Goal: Task Accomplishment & Management: Use online tool/utility

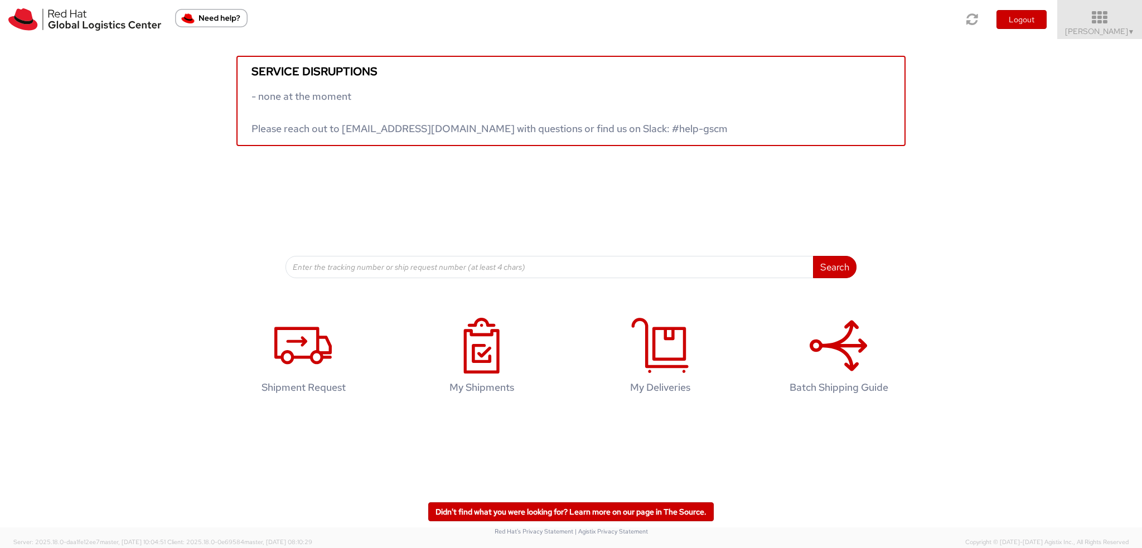
click at [1105, 33] on span "Kirk Newcross ▼" at bounding box center [1100, 31] width 70 height 10
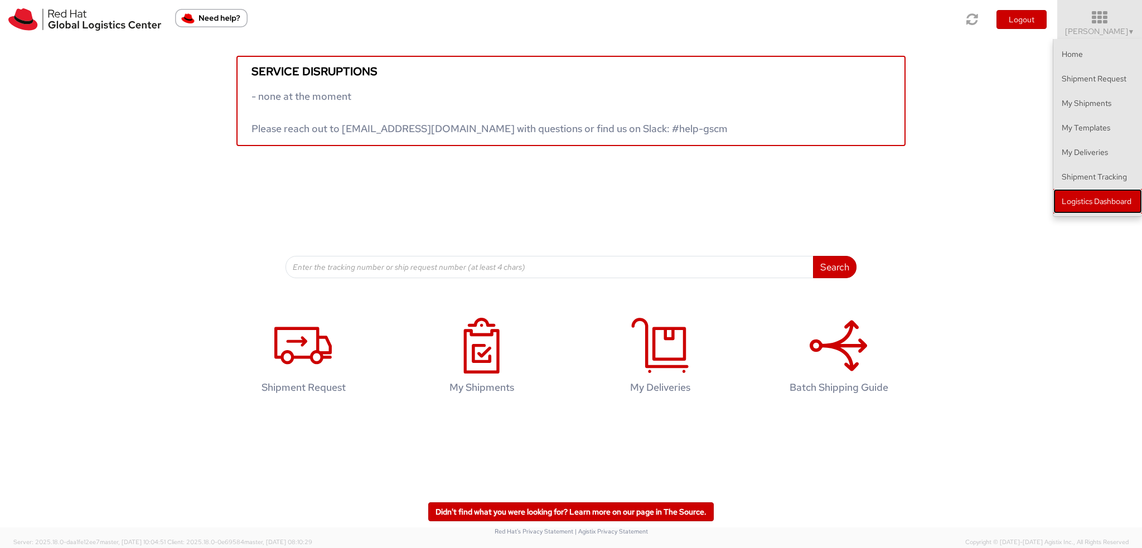
click at [1115, 193] on link "Logistics Dashboard" at bounding box center [1097, 201] width 89 height 25
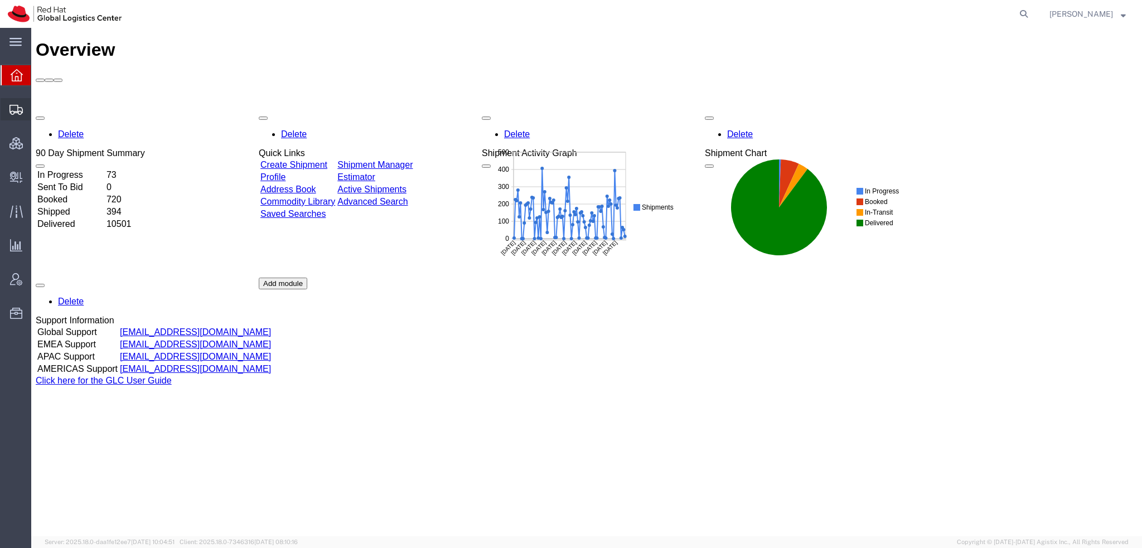
click at [0, 0] on span "Shipment Manager" at bounding box center [0, 0] width 0 height 0
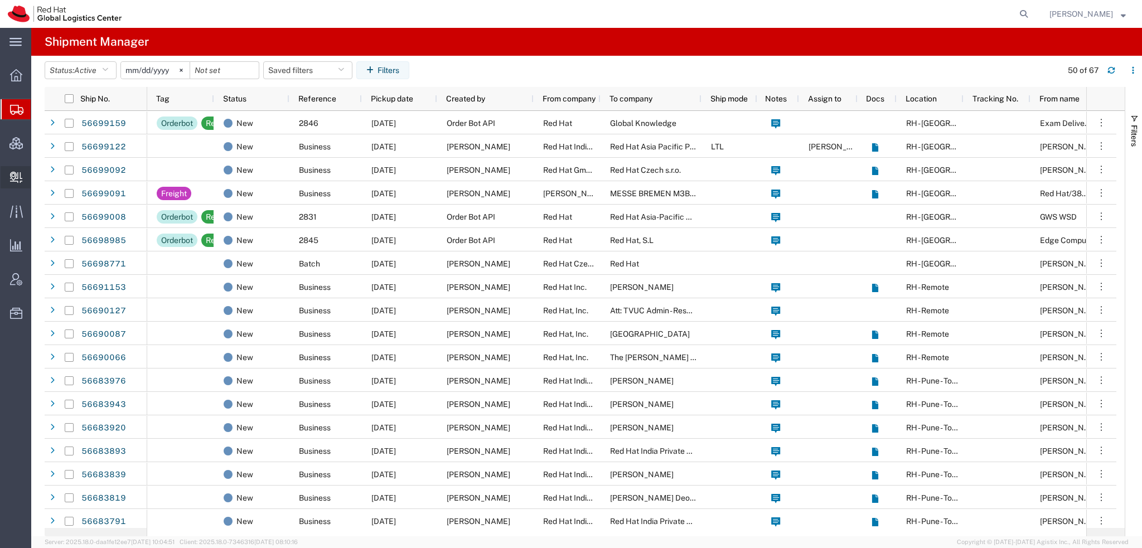
click at [0, 0] on span "Create Delivery" at bounding box center [0, 0] width 0 height 0
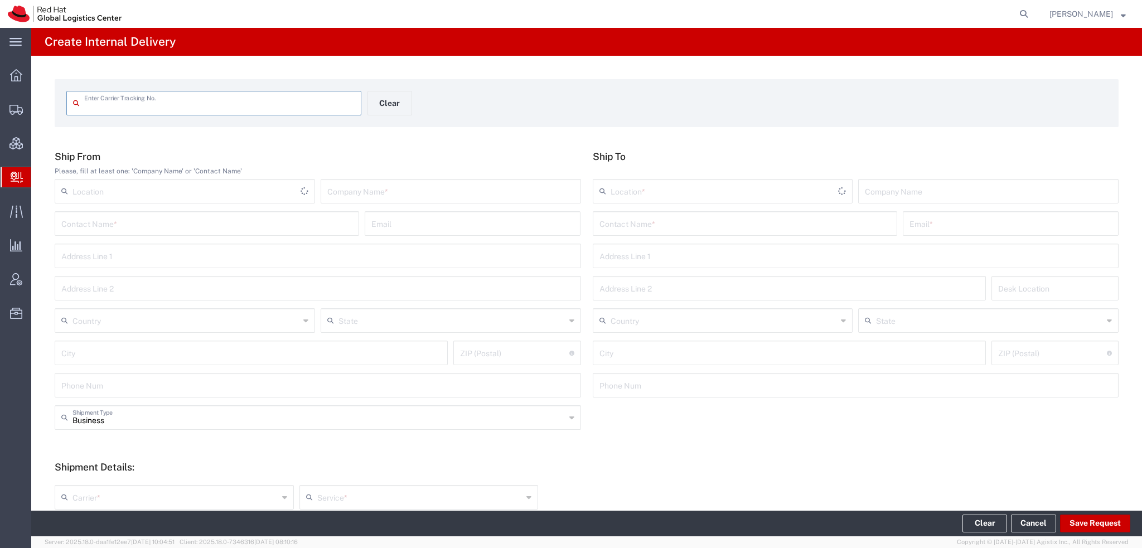
click at [152, 114] on div "Enter Carrier Tracking No." at bounding box center [213, 103] width 295 height 25
click at [154, 106] on input "text" at bounding box center [219, 103] width 270 height 20
type input "[US_VEHICLE_IDENTIFICATION_NUMBER]"
click at [212, 104] on input "[US_VEHICLE_IDENTIFICATION_NUMBER]" at bounding box center [219, 103] width 270 height 20
type input "[US_VEHICLE_IDENTIFICATION_NUMBER]"
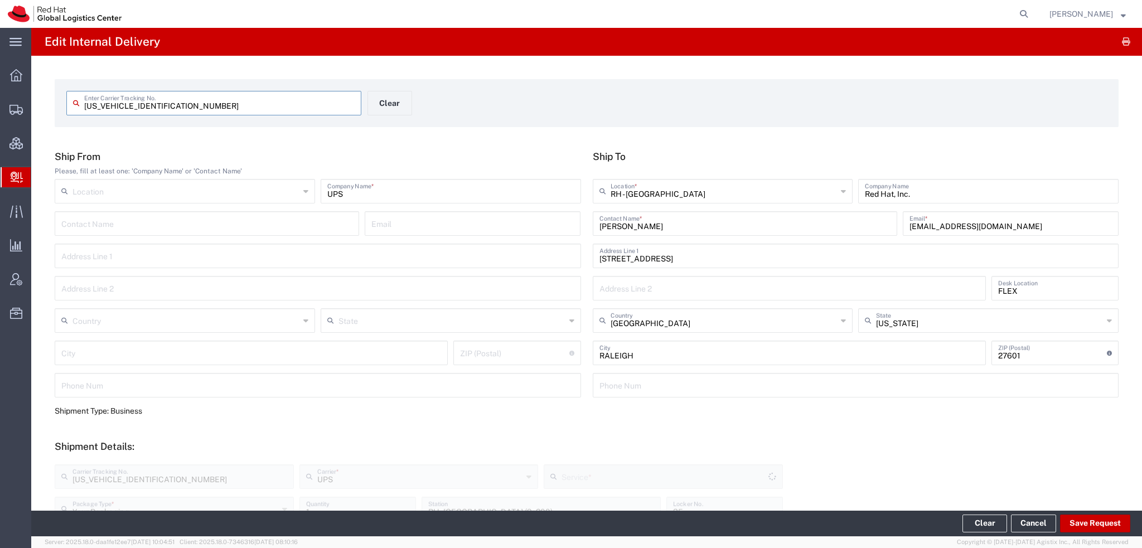
type input "Ground"
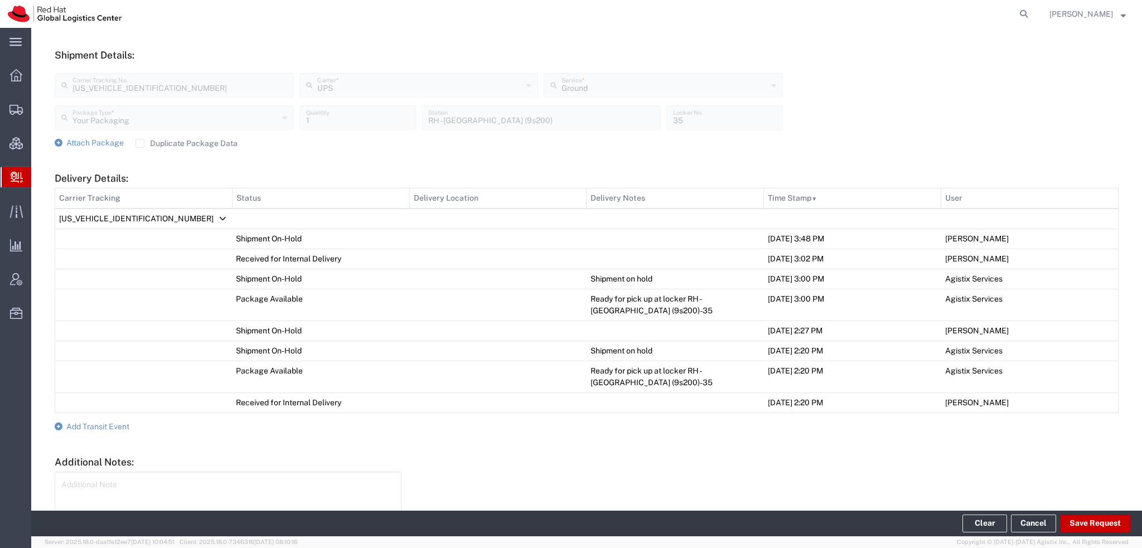
scroll to position [462, 0]
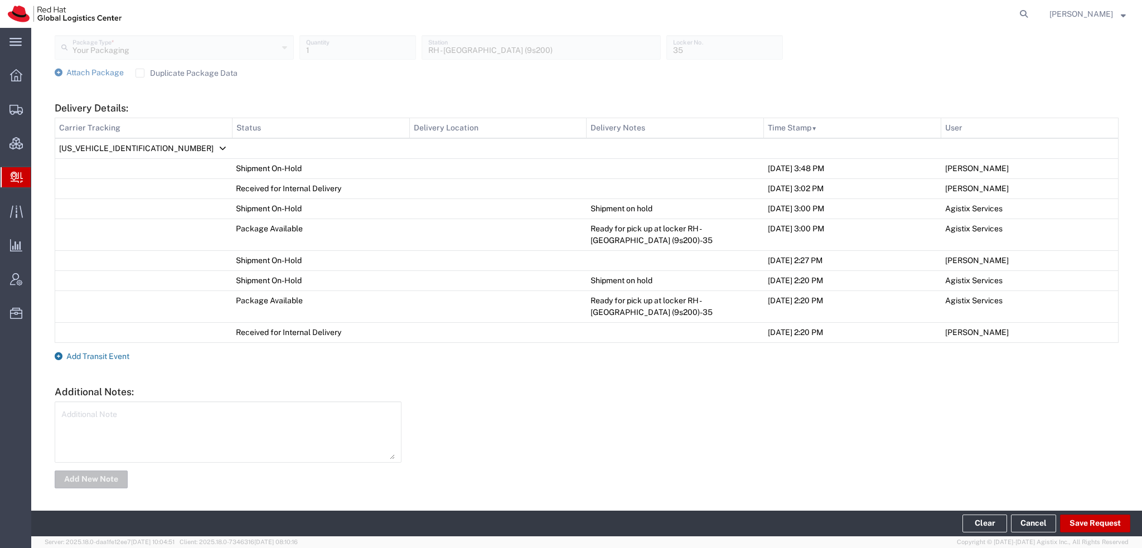
click at [105, 354] on span "Add Transit Event" at bounding box center [97, 356] width 63 height 9
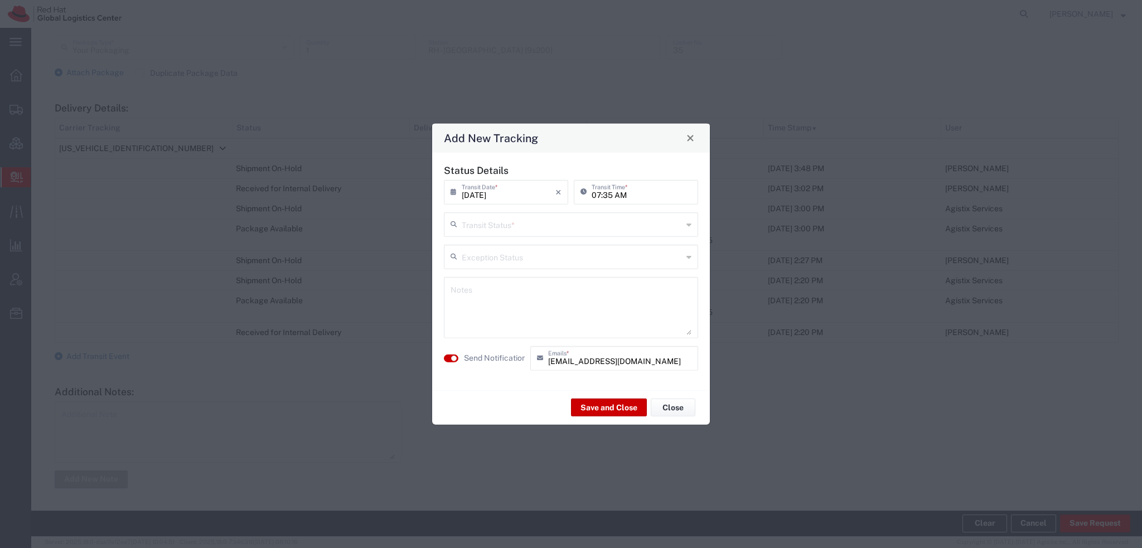
click at [525, 222] on input "text" at bounding box center [572, 223] width 221 height 20
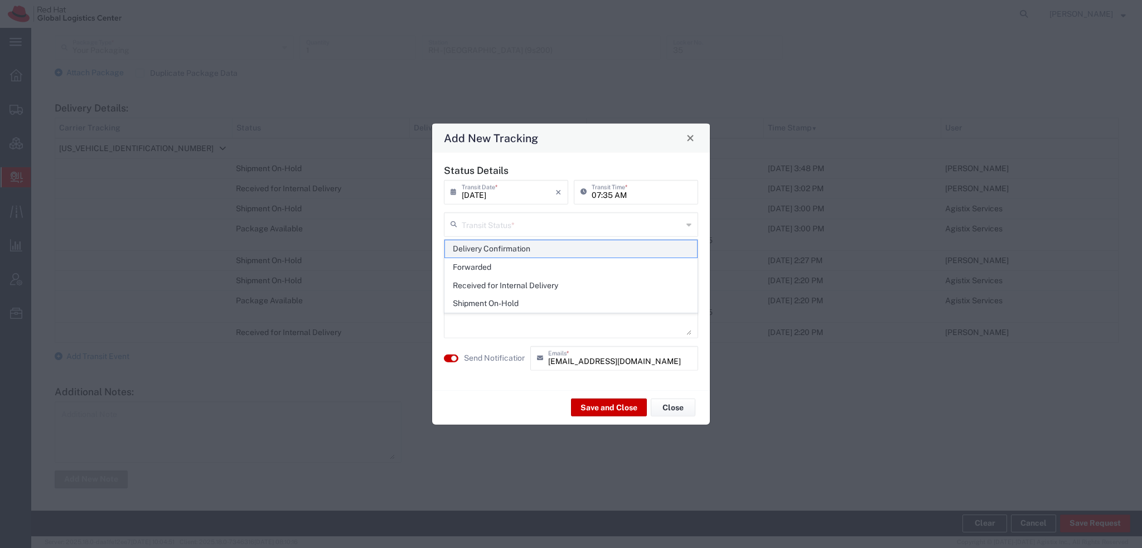
click at [495, 247] on span "Delivery Confirmation" at bounding box center [571, 248] width 252 height 17
type input "Delivery Confirmation"
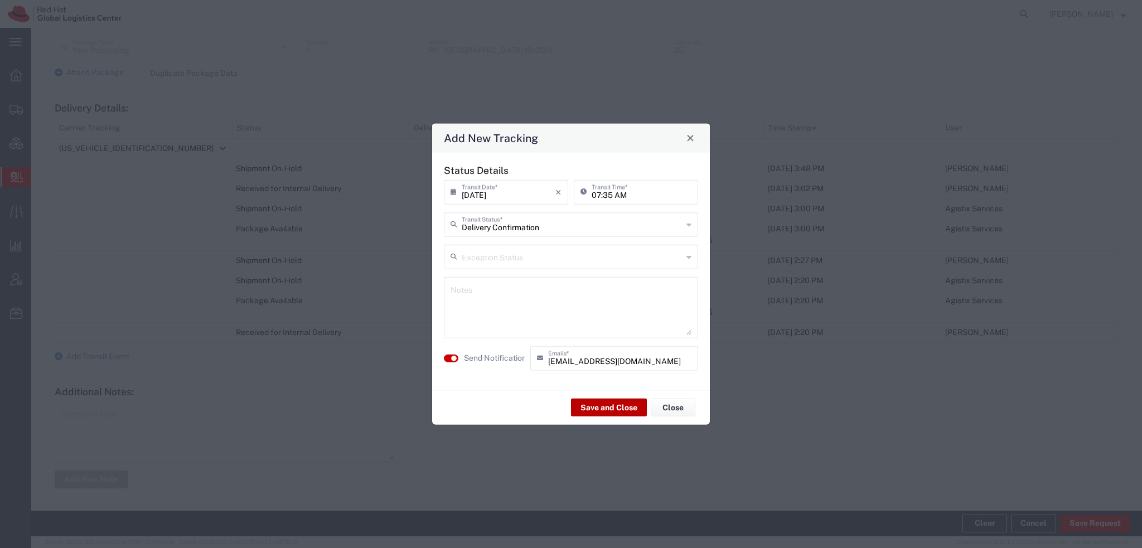
click at [608, 406] on button "Save and Close" at bounding box center [609, 408] width 76 height 18
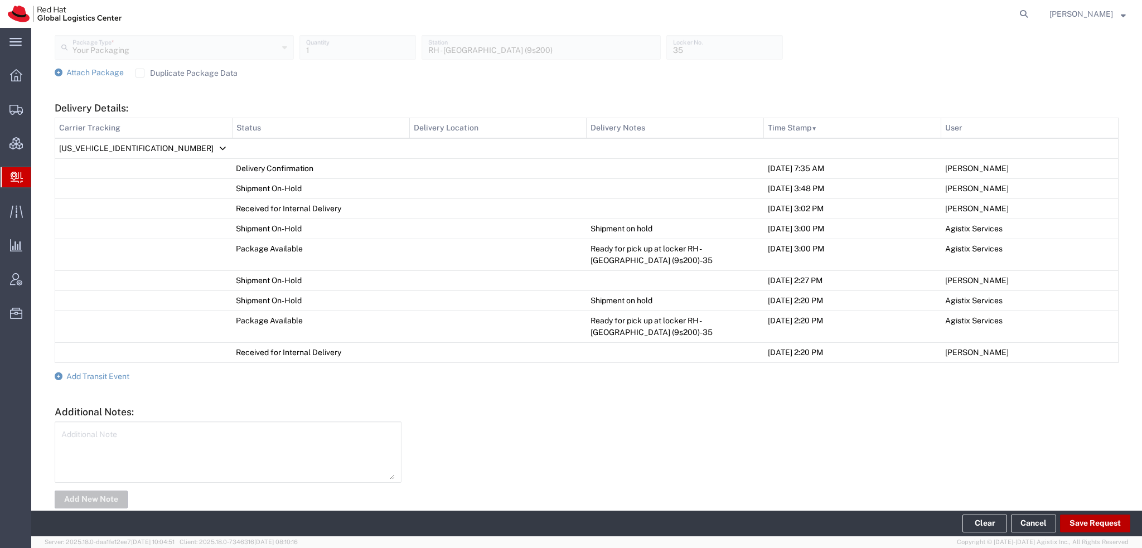
click at [1085, 523] on button "Save Request" at bounding box center [1095, 524] width 70 height 18
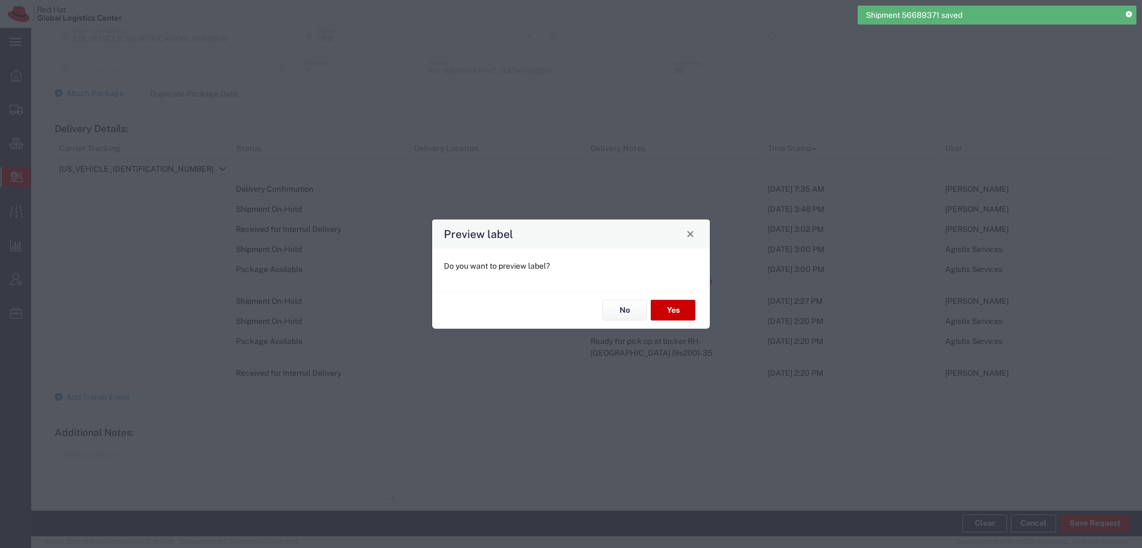
type input "Your Packaging"
type input "Ground"
click at [624, 307] on button "No" at bounding box center [624, 310] width 45 height 21
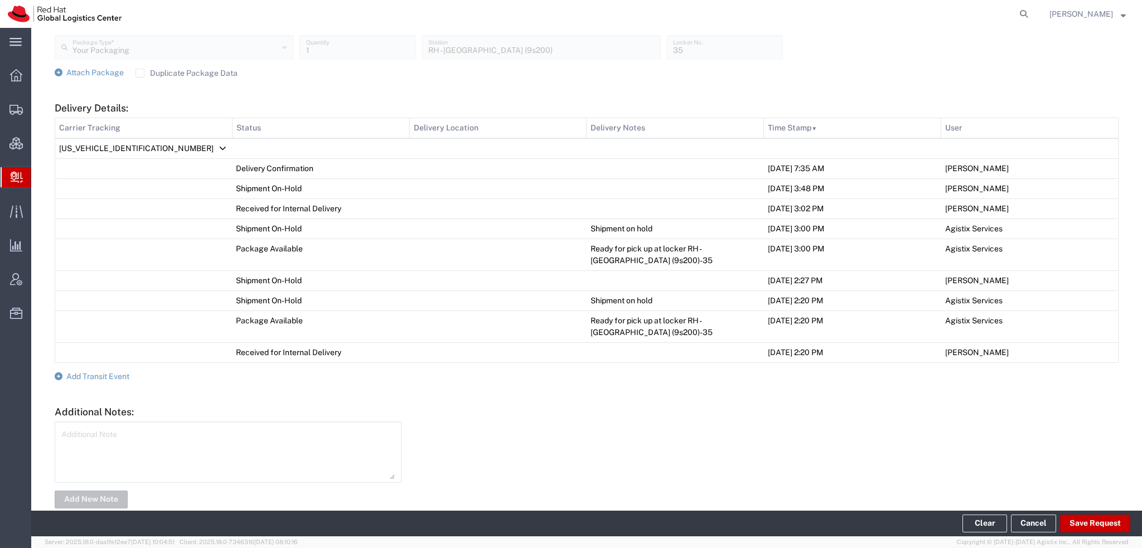
drag, startPoint x: 77, startPoint y: 124, endPoint x: 163, endPoint y: 4, distance: 147.4
click at [0, 0] on span "Shipment Manager" at bounding box center [0, 0] width 0 height 0
